Goal: Navigation & Orientation: Understand site structure

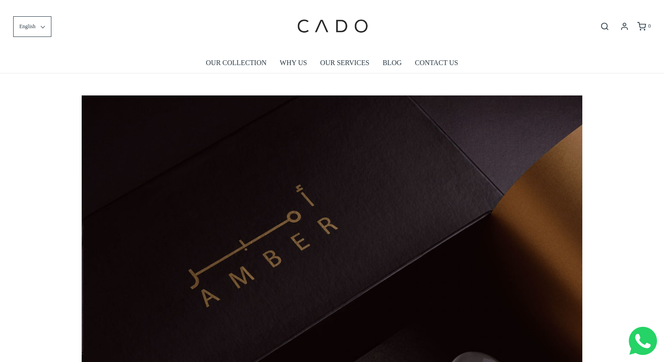
scroll to position [0, 501]
click at [242, 61] on link "OUR COLLECTION" at bounding box center [236, 63] width 61 height 20
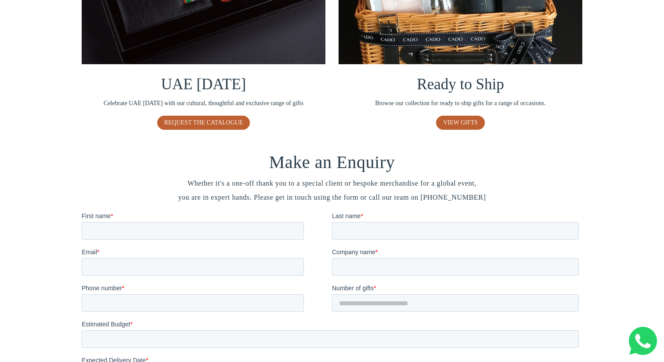
scroll to position [683, 0]
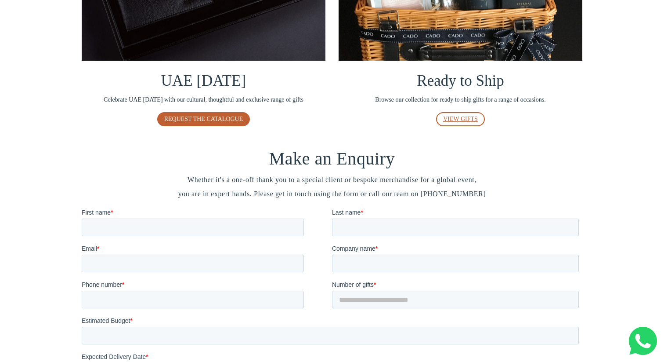
click at [466, 124] on link "VIEW GIFTS" at bounding box center [460, 119] width 49 height 14
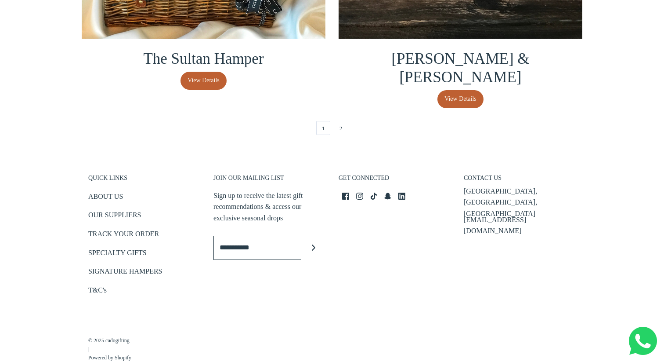
scroll to position [2023, 0]
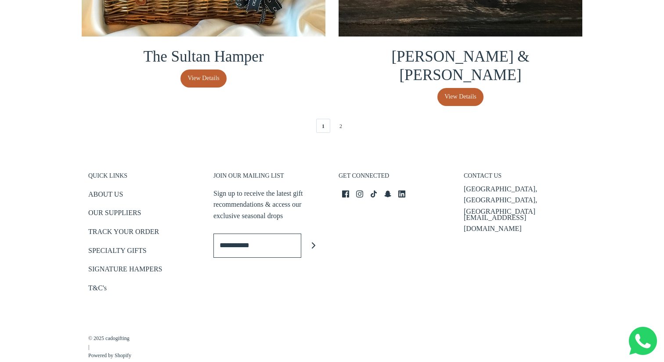
click at [96, 205] on ul "ABOUT US OUR SUPPLIERS TRACK YOUR ORDER SPECIALTY GIFTS SIGNATURE HAMPERS T&C's" at bounding box center [144, 242] width 112 height 108
click at [97, 208] on link "OUR SUPPLIERS" at bounding box center [114, 214] width 53 height 14
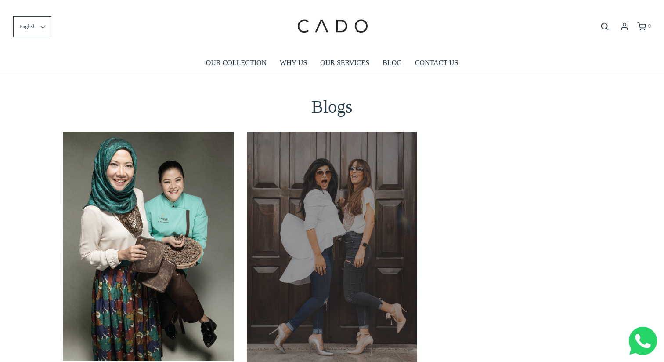
click at [270, 261] on link at bounding box center [332, 249] width 170 height 236
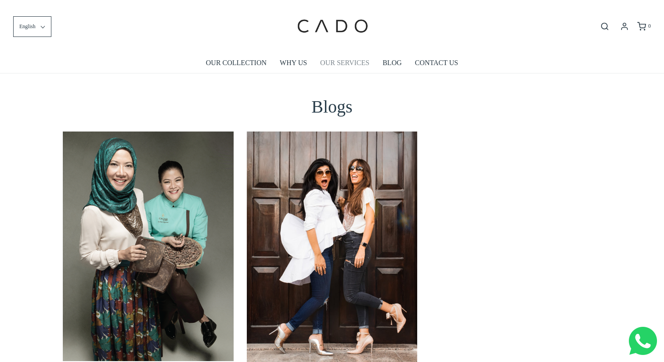
click at [342, 61] on link "OUR SERVICES" at bounding box center [344, 63] width 49 height 20
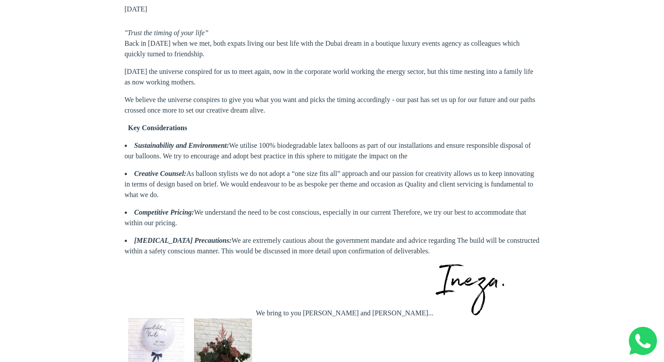
scroll to position [624, 0]
